Goal: Task Accomplishment & Management: Complete application form

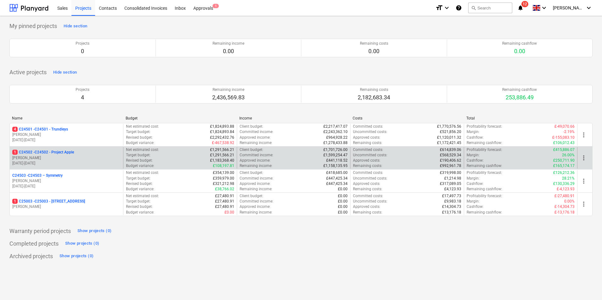
click at [66, 151] on p "1 C24502 - C24502 - Project Apple" at bounding box center [43, 152] width 62 height 5
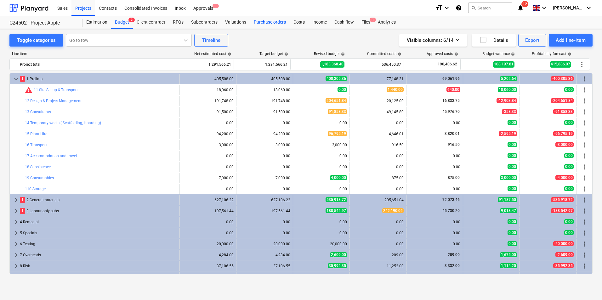
click at [262, 22] on div "Purchase orders" at bounding box center [270, 22] width 40 height 13
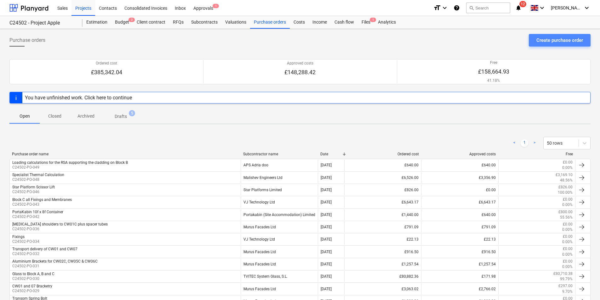
click at [553, 42] on div "Create purchase order" at bounding box center [559, 40] width 47 height 8
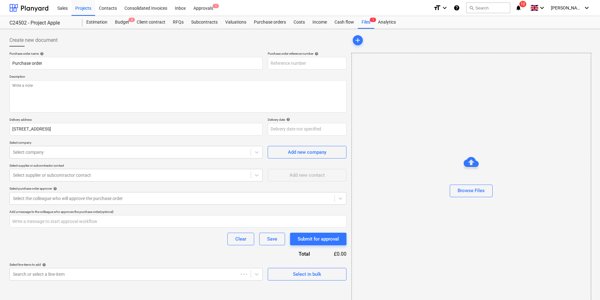
type textarea "x"
type input "C24502-PO-055"
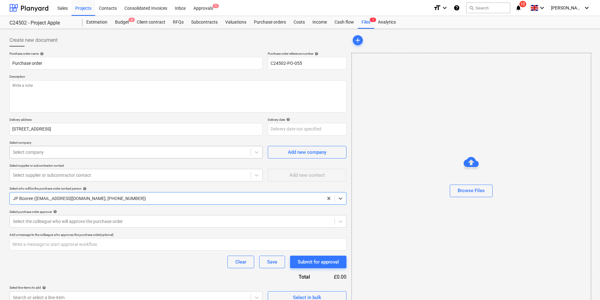
click at [60, 154] on div at bounding box center [130, 152] width 235 height 6
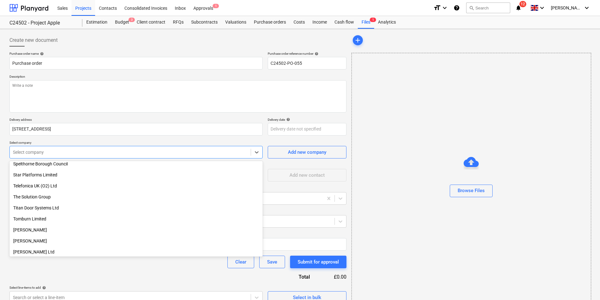
scroll to position [1039, 0]
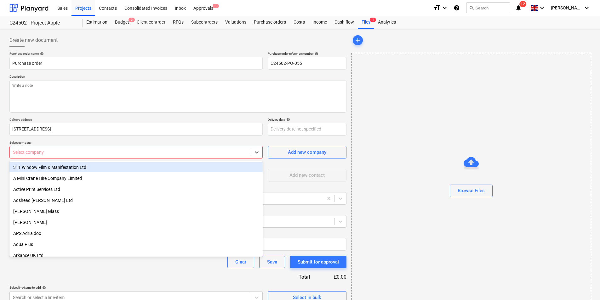
click at [42, 152] on div at bounding box center [130, 152] width 235 height 6
type textarea "x"
type input "x"
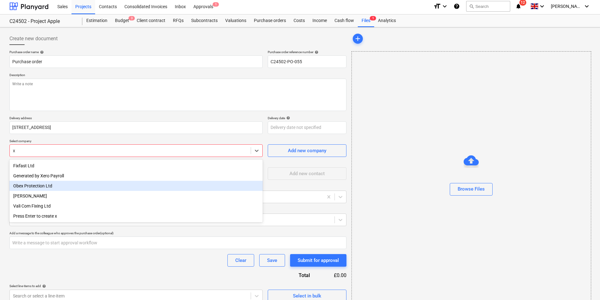
scroll to position [0, 0]
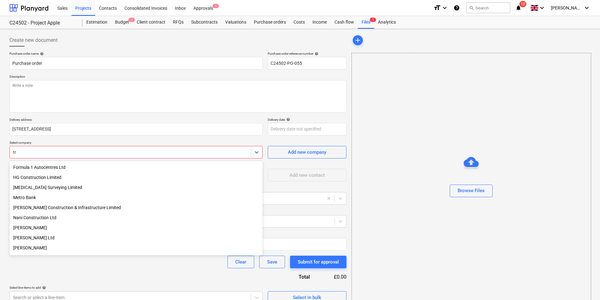
type input "t"
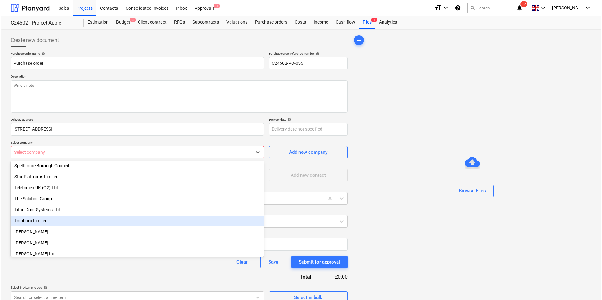
scroll to position [1006, 0]
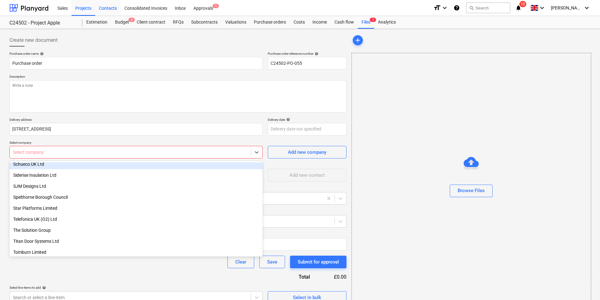
type textarea "x"
click at [108, 7] on div "Contacts" at bounding box center [107, 8] width 25 height 16
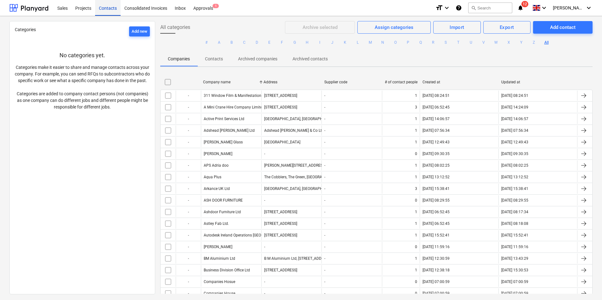
click at [107, 7] on div "Contacts" at bounding box center [107, 8] width 25 height 16
